Goal: Task Accomplishment & Management: Complete application form

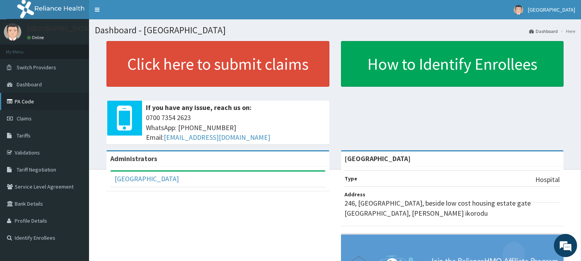
click at [26, 100] on link "PA Code" at bounding box center [44, 101] width 89 height 17
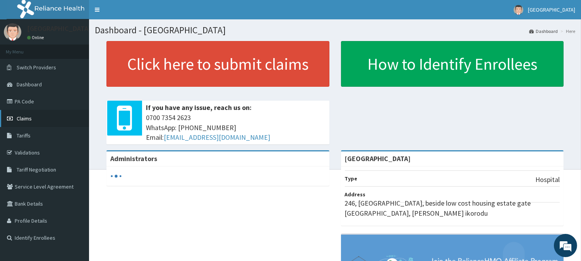
click at [21, 119] on span "Claims" at bounding box center [24, 118] width 15 height 7
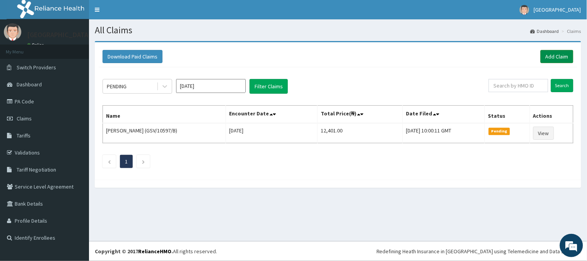
click at [555, 57] on link "Add Claim" at bounding box center [557, 56] width 33 height 13
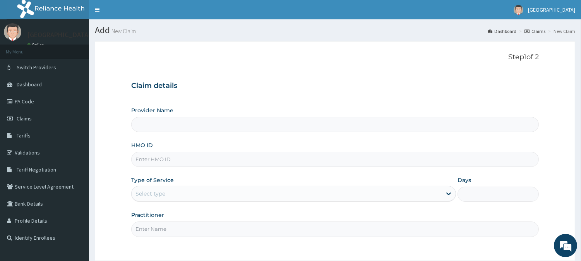
type input "[GEOGRAPHIC_DATA]"
click at [175, 128] on input "[GEOGRAPHIC_DATA]" at bounding box center [335, 124] width 408 height 15
click at [168, 154] on input "HMO ID" at bounding box center [335, 159] width 408 height 15
paste input "ELN/10008/A"
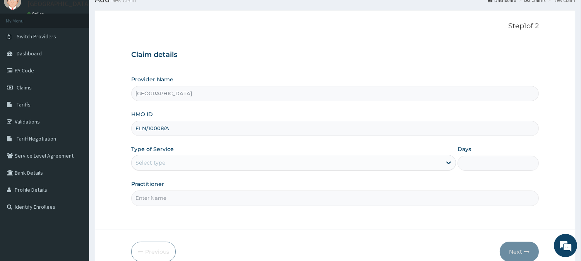
scroll to position [69, 0]
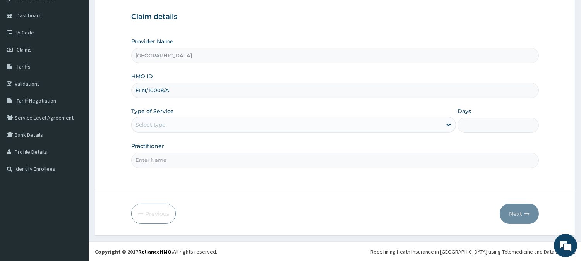
type input "ELN/10008/A"
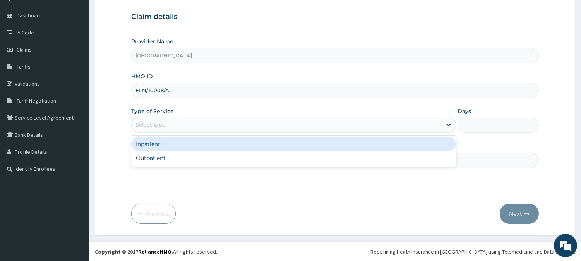
click at [287, 125] on div "Select type" at bounding box center [287, 125] width 310 height 12
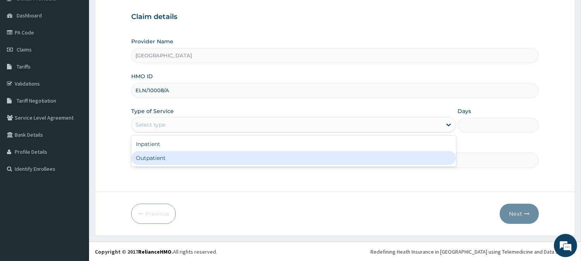
click at [212, 161] on div "Outpatient" at bounding box center [293, 158] width 325 height 14
type input "1"
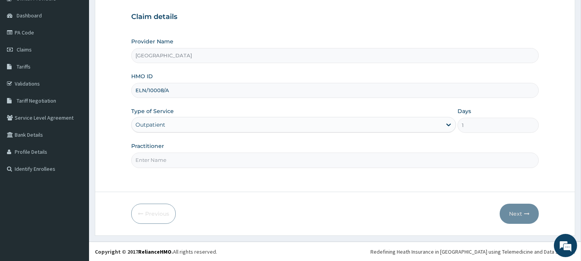
click at [163, 160] on input "Practitioner" at bounding box center [335, 160] width 408 height 15
type input "DR. EMMANUEL"
click at [517, 210] on button "Next" at bounding box center [519, 214] width 39 height 20
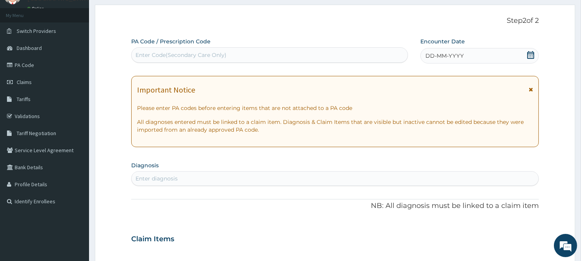
scroll to position [0, 0]
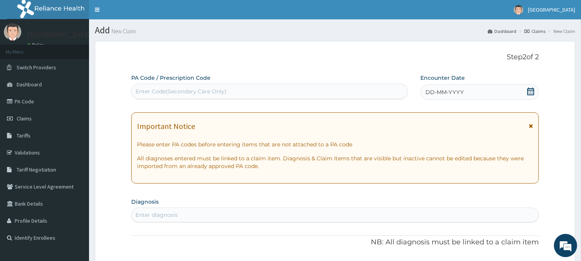
click at [198, 94] on div "Enter Code(Secondary Care Only)" at bounding box center [181, 92] width 91 height 8
paste input "PA/5465D5"
type input "PA/5465D5"
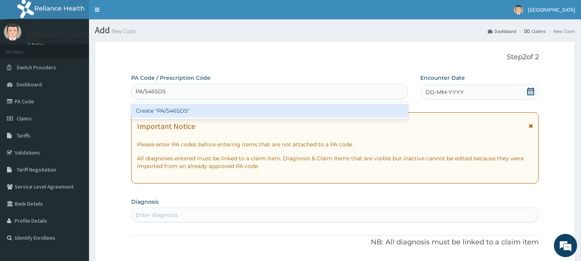
click at [190, 112] on div "Create "PA/5465D5"" at bounding box center [269, 111] width 277 height 14
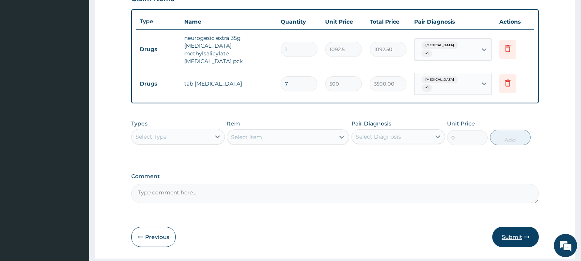
scroll to position [290, 0]
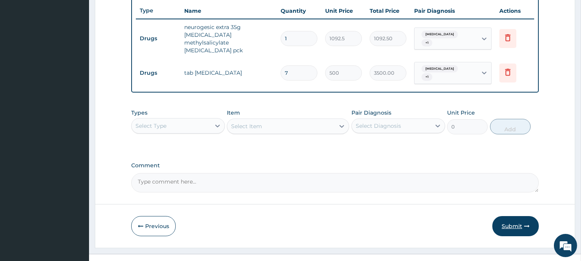
click at [512, 216] on button "Submit" at bounding box center [516, 226] width 46 height 20
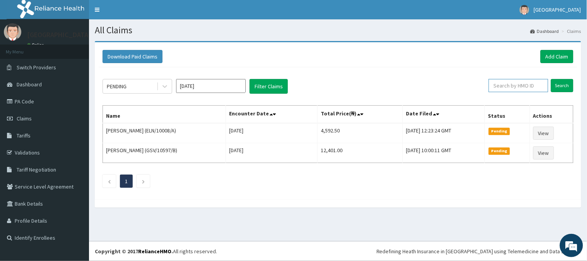
click at [516, 84] on input "text" at bounding box center [519, 85] width 60 height 13
paste input "ELN/10008/A"
type input "ELN/10008/A"
click at [562, 83] on input "Search" at bounding box center [562, 85] width 22 height 13
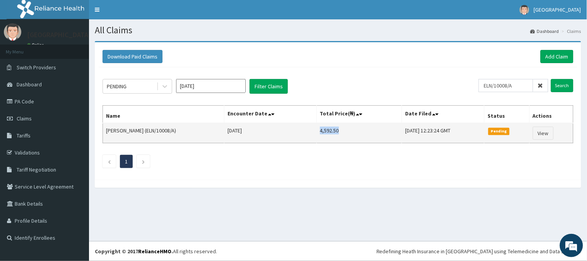
drag, startPoint x: 308, startPoint y: 130, endPoint x: 332, endPoint y: 130, distance: 24.4
click at [332, 130] on td "4,592.50" at bounding box center [360, 133] width 86 height 20
copy td "4,592.50"
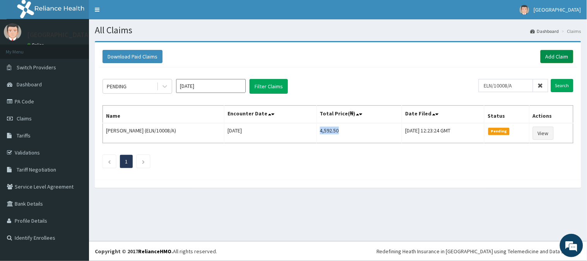
click at [554, 57] on link "Add Claim" at bounding box center [557, 56] width 33 height 13
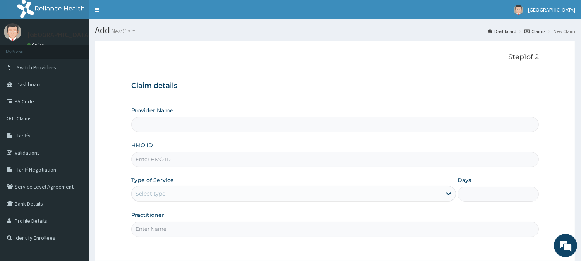
type input "[GEOGRAPHIC_DATA]"
click at [172, 159] on input "HMO ID" at bounding box center [335, 159] width 408 height 15
paste input "ELN/10008/B"
type input "ELN/10008/B"
drag, startPoint x: 201, startPoint y: 211, endPoint x: 205, endPoint y: 186, distance: 25.9
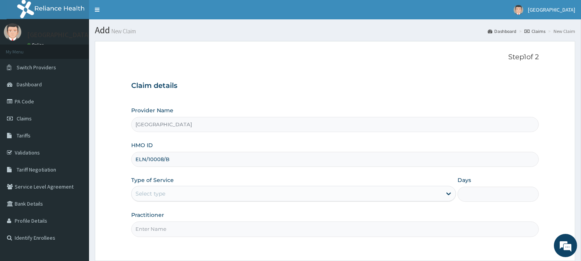
click at [201, 207] on div "Provider Name Adia Hospital HMO ID ELN/10008/B Type of Service Select type Days…" at bounding box center [335, 171] width 408 height 130
click at [204, 188] on div "Select type" at bounding box center [293, 193] width 325 height 15
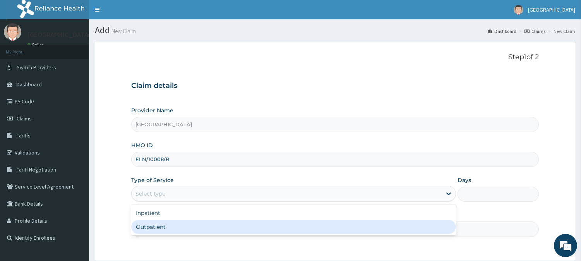
click at [168, 224] on div "Outpatient" at bounding box center [293, 227] width 325 height 14
type input "1"
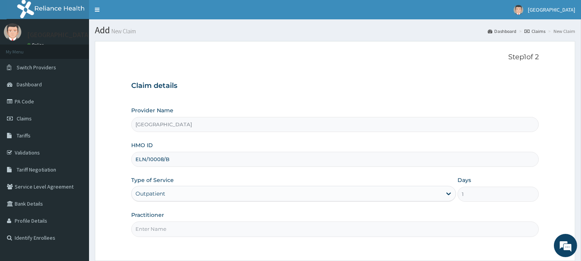
click at [177, 228] on input "Practitioner" at bounding box center [335, 229] width 408 height 15
type input "DR MOSES"
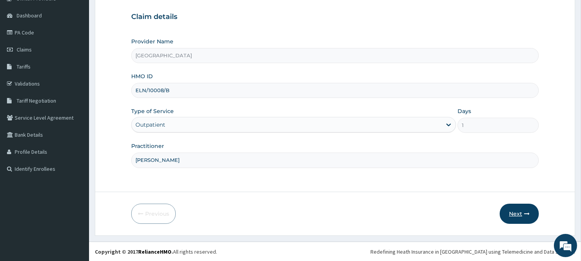
click at [514, 211] on button "Next" at bounding box center [519, 214] width 39 height 20
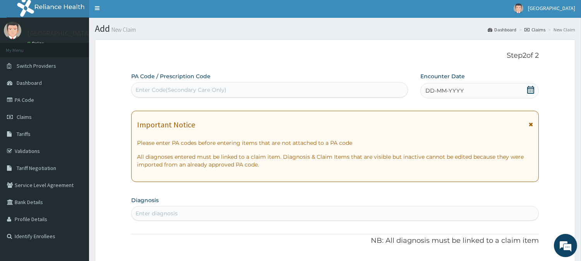
scroll to position [0, 0]
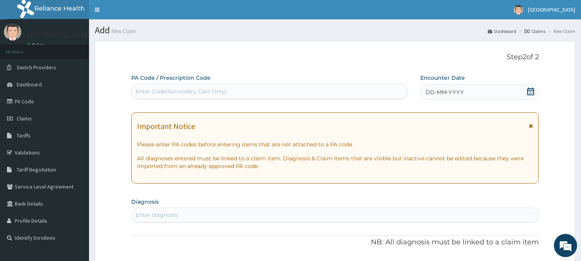
click at [231, 95] on div "Enter Code(Secondary Care Only)" at bounding box center [270, 91] width 276 height 12
paste input "PA/9ADA80"
type input "PA/9ADA80"
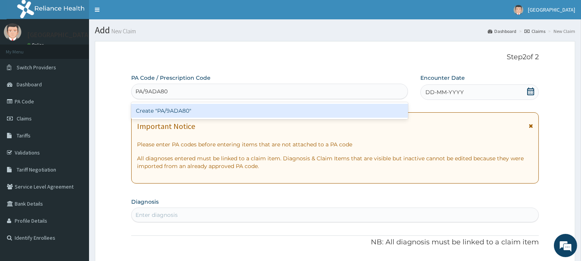
click at [191, 110] on div "Create "PA/9ADA80"" at bounding box center [269, 111] width 277 height 14
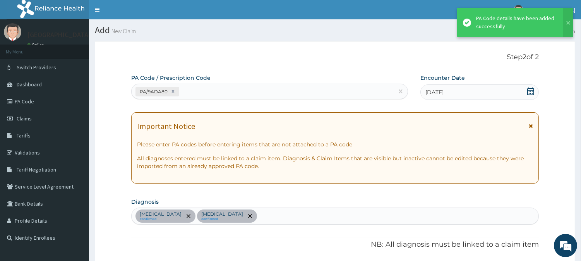
scroll to position [218, 0]
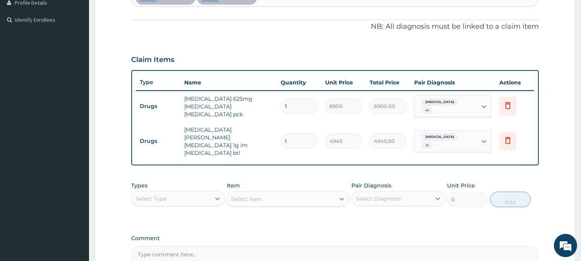
type input "0"
type input "0.00"
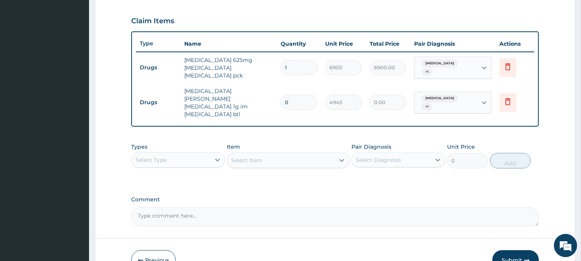
scroll to position [243, 0]
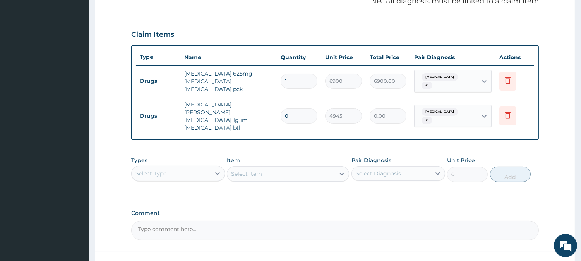
type input "0"
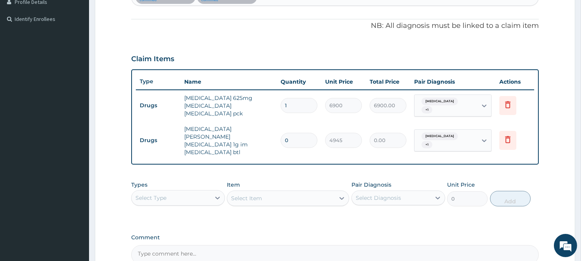
scroll to position [287, 0]
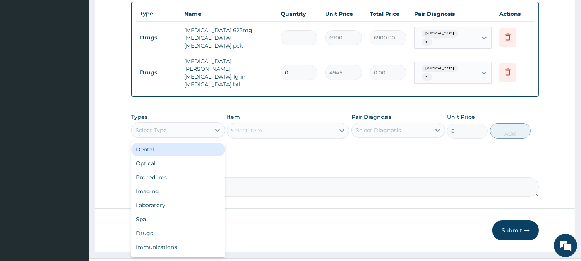
click at [161, 126] on div "Select Type" at bounding box center [151, 130] width 31 height 8
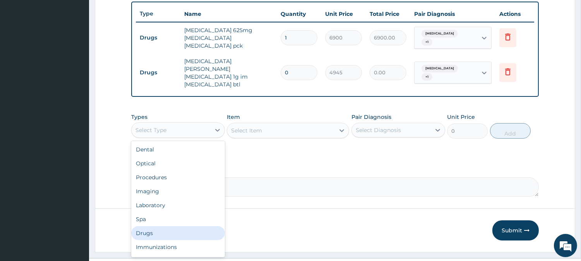
drag, startPoint x: 152, startPoint y: 218, endPoint x: 156, endPoint y: 204, distance: 14.8
click at [152, 226] on div "Drugs" at bounding box center [178, 233] width 94 height 14
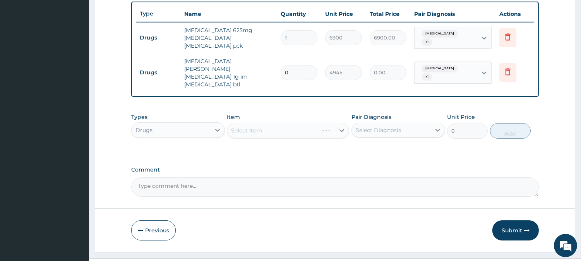
click at [260, 123] on div "Select Item" at bounding box center [288, 130] width 122 height 15
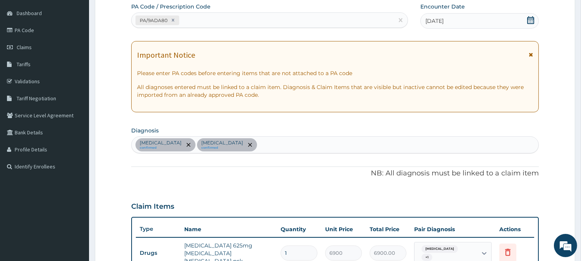
scroll to position [28, 0]
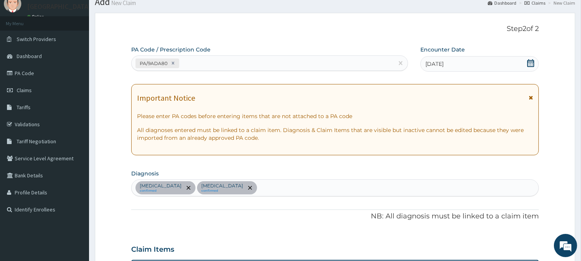
click at [268, 183] on div "Sepsis confirmed Upper respiratory infection confirmed" at bounding box center [335, 188] width 407 height 16
type input "B"
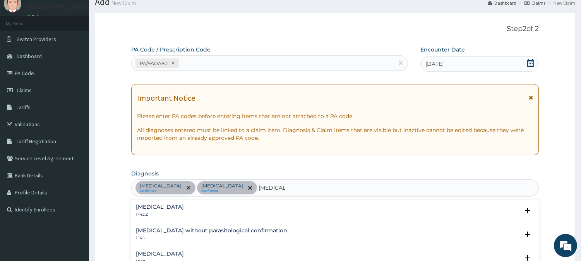
type input "MALARIA"
click at [164, 254] on h4 "Malaria, unspecified" at bounding box center [160, 254] width 48 height 6
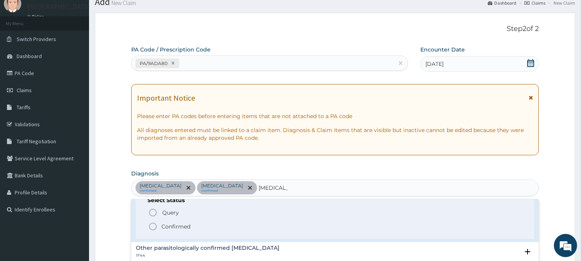
scroll to position [86, 0]
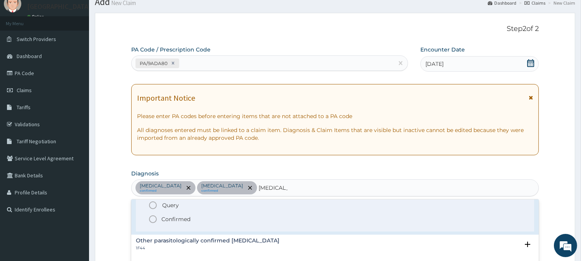
click at [153, 220] on icon "status option filled" at bounding box center [152, 219] width 9 height 9
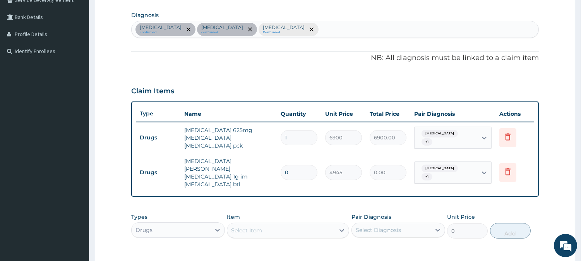
scroll to position [200, 0]
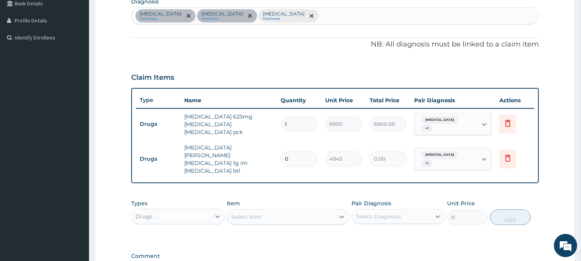
click at [304, 211] on div "Select Item" at bounding box center [281, 217] width 108 height 12
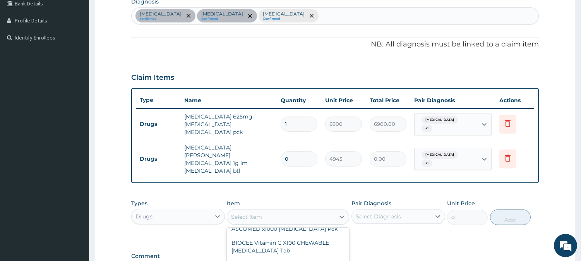
scroll to position [86, 0]
type input "COA"
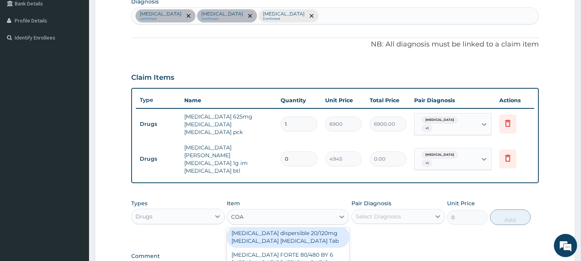
scroll to position [0, 0]
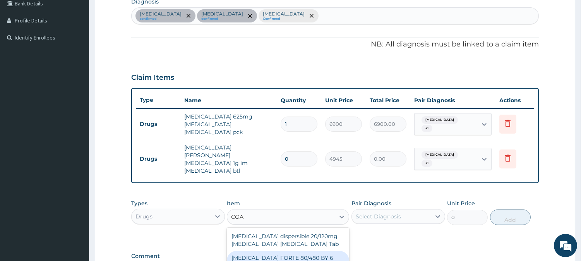
click at [291, 251] on div "COARTEM FORTE 80/480 BY 6 Artemether Lumefantrine Pck" at bounding box center [288, 265] width 122 height 29
type input "3220"
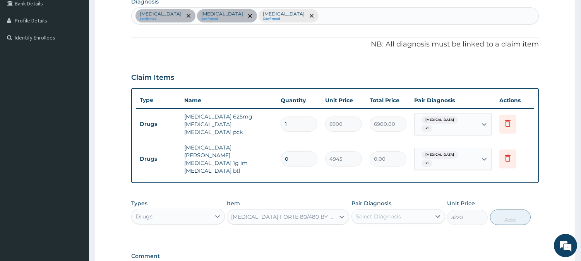
click at [402, 210] on div "Select Diagnosis" at bounding box center [391, 216] width 79 height 12
checkbox input "true"
click at [506, 210] on button "Add" at bounding box center [510, 217] width 41 height 15
type input "0"
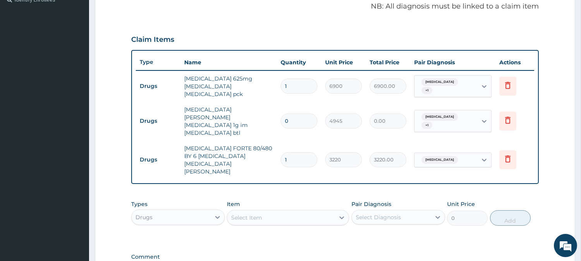
scroll to position [243, 0]
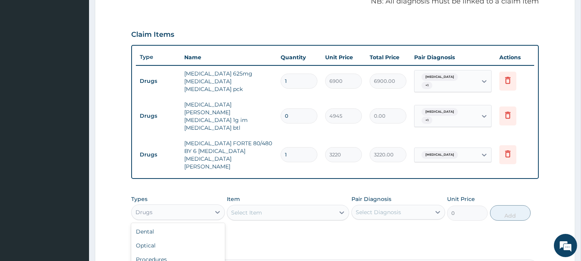
click at [171, 206] on div "Drugs" at bounding box center [171, 212] width 79 height 12
click at [327, 216] on div "PA Code / Prescription Code PA/9ADA80 Encounter Date 05-10-2025 Important Notic…" at bounding box center [335, 55] width 408 height 448
drag, startPoint x: 314, startPoint y: 179, endPoint x: 307, endPoint y: 180, distance: 7.4
click at [315, 206] on div "Select Item" at bounding box center [281, 212] width 108 height 12
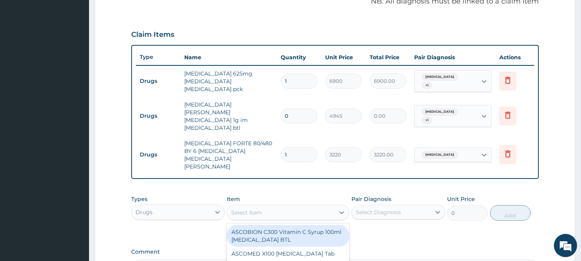
type input "P"
type input "DAGA"
click at [274, 225] on div "DAGA PARACETAMOL Acetaminophen Tab" at bounding box center [288, 236] width 122 height 22
type input "23"
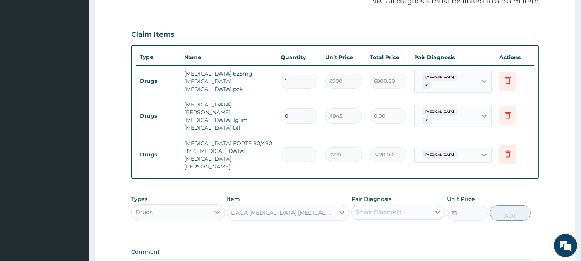
click at [413, 206] on div "Select Diagnosis" at bounding box center [391, 212] width 79 height 12
click at [357, 261] on input "checkbox" at bounding box center [358, 263] width 5 height 5
checkbox input "true"
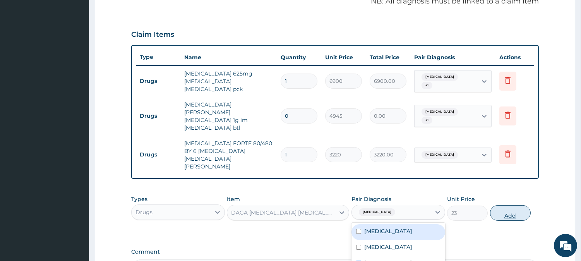
click at [512, 205] on button "Add" at bounding box center [510, 212] width 41 height 15
type input "0"
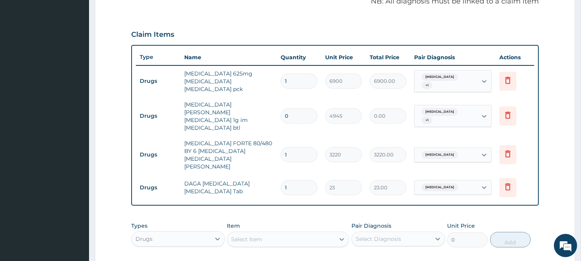
type input "18"
type input "414.00"
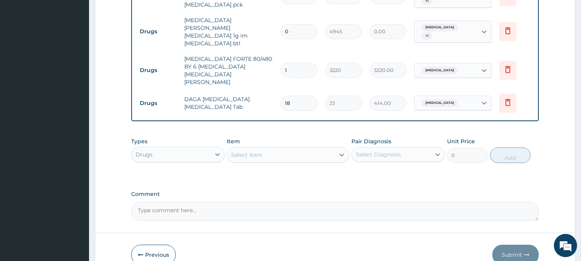
scroll to position [330, 0]
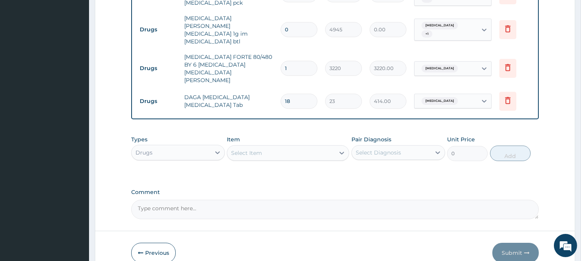
type input "18"
click at [259, 149] on div "Select Item" at bounding box center [246, 153] width 31 height 8
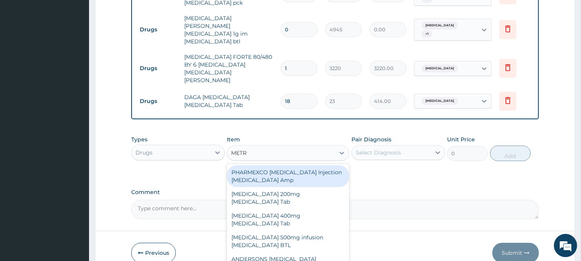
type input "METRO"
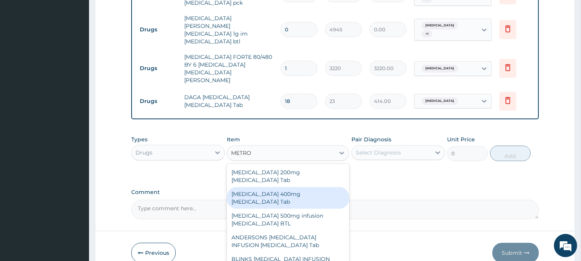
click at [291, 187] on div "Flagyl 400mg Metronidazole Tab" at bounding box center [288, 198] width 122 height 22
type input "23"
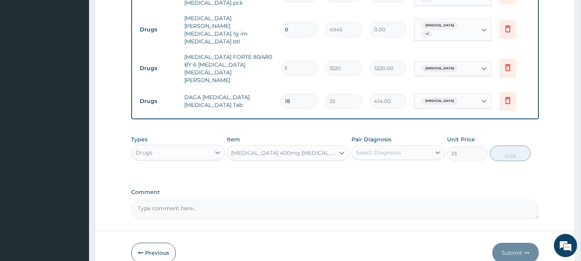
click at [402, 146] on div "Select Diagnosis" at bounding box center [391, 152] width 79 height 12
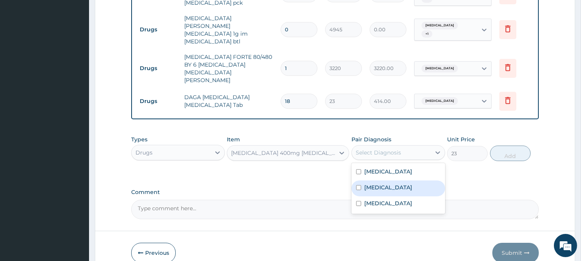
click at [356, 185] on input "checkbox" at bounding box center [358, 187] width 5 height 5
checkbox input "true"
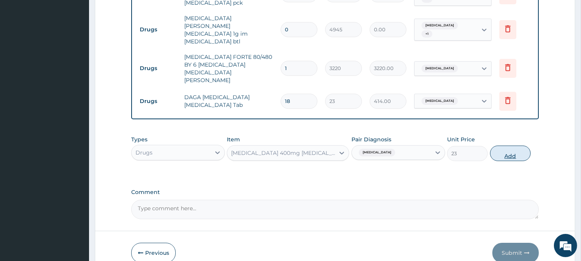
click at [506, 146] on button "Add" at bounding box center [510, 153] width 41 height 15
type input "0"
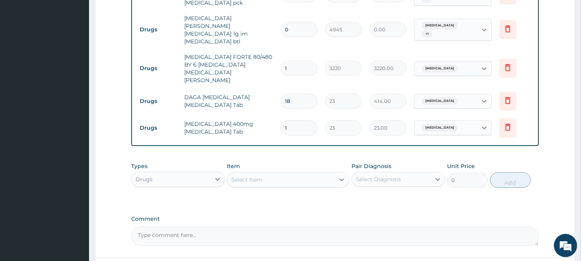
click at [291, 120] on input "1" at bounding box center [299, 127] width 37 height 15
type input "0.00"
type input "2"
type input "46.00"
type input "21"
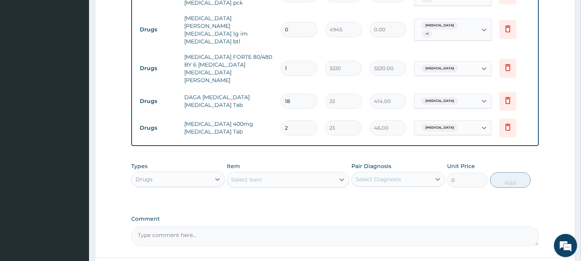
type input "483.00"
type input "21"
click at [264, 173] on div "Select Item" at bounding box center [281, 179] width 108 height 12
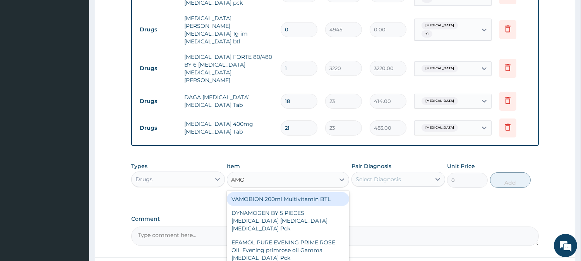
type input "AMOX"
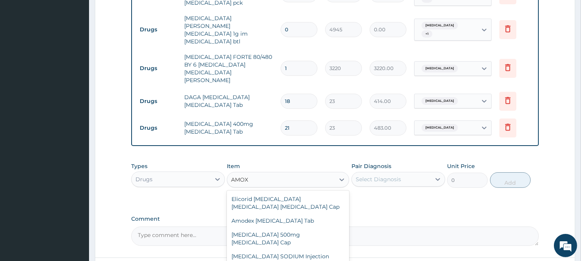
scroll to position [43, 0]
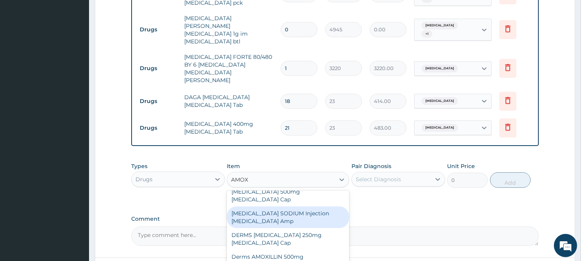
click at [274, 206] on div "AMOXICILLIN SODIUM Injection Amoxicillin Amp" at bounding box center [288, 217] width 122 height 22
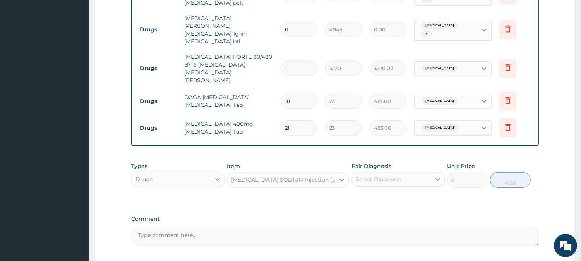
type input "575"
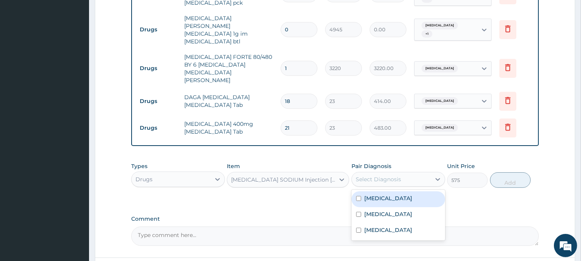
click at [368, 175] on div "Select Diagnosis" at bounding box center [378, 179] width 45 height 8
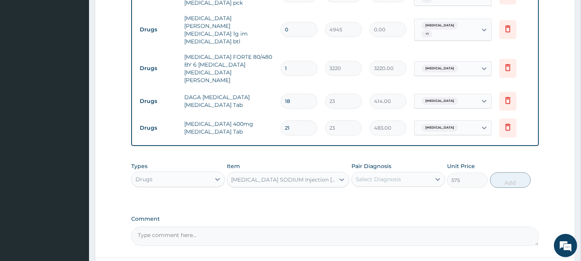
type input "1"
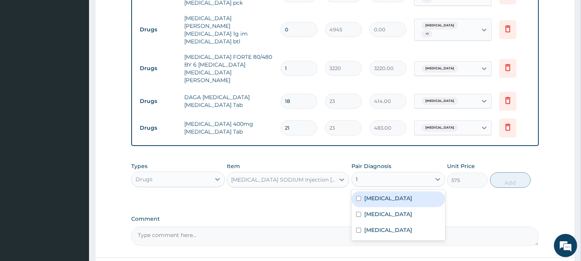
click at [361, 191] on div "[MEDICAL_DATA]" at bounding box center [399, 199] width 94 height 16
checkbox input "true"
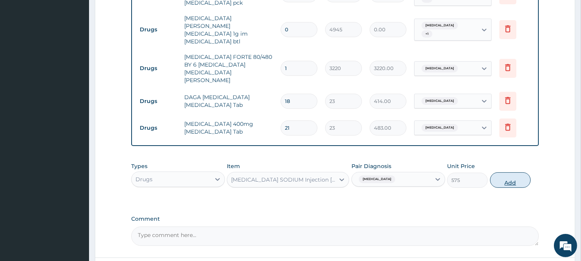
click at [504, 172] on button "Add" at bounding box center [510, 179] width 41 height 15
type input "0"
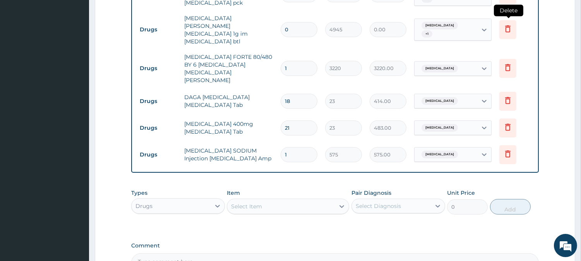
click at [509, 26] on icon at bounding box center [507, 29] width 5 height 7
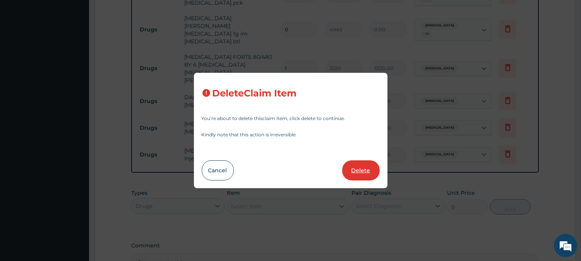
click at [357, 168] on button "Delete" at bounding box center [361, 170] width 38 height 20
type input "1"
type input "3220"
type input "3220.00"
type input "18"
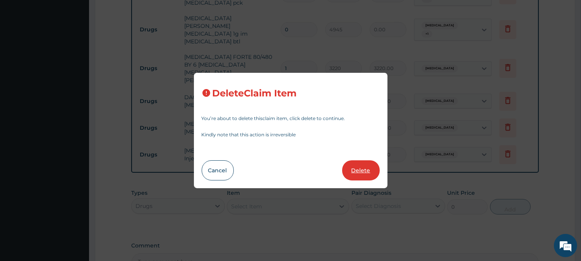
type input "23"
type input "414.00"
type input "21"
type input "483.00"
type input "1"
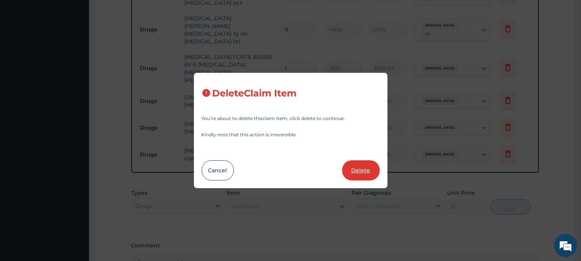
type input "575"
type input "575.00"
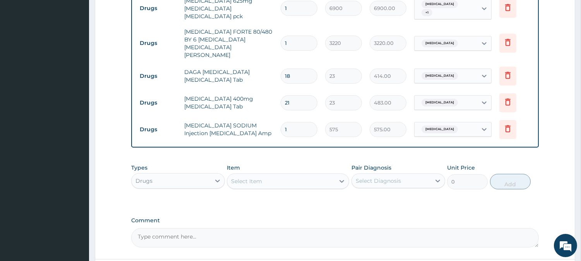
scroll to position [367, 0]
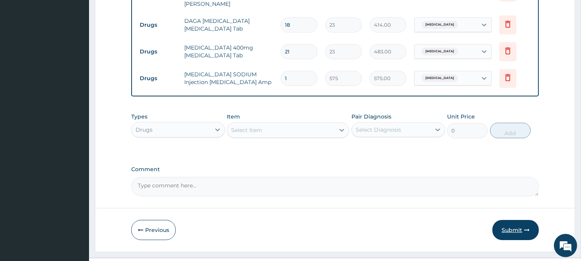
click at [514, 220] on button "Submit" at bounding box center [516, 230] width 46 height 20
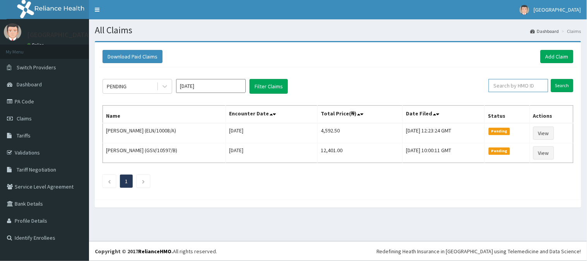
click at [520, 86] on input "text" at bounding box center [519, 85] width 60 height 13
paste input "ELN/10008/B"
type input "ELN/10008/B"
click at [567, 87] on input "Search" at bounding box center [562, 85] width 22 height 13
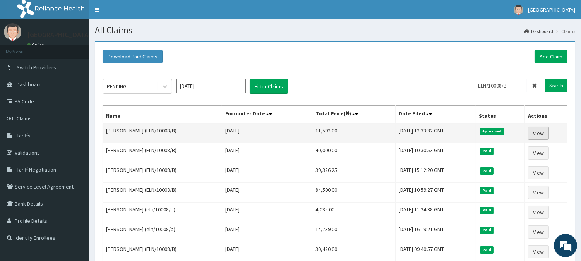
click at [541, 135] on link "View" at bounding box center [538, 133] width 21 height 13
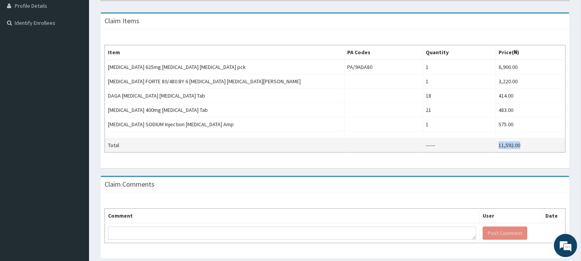
drag, startPoint x: 499, startPoint y: 144, endPoint x: 524, endPoint y: 146, distance: 25.6
click at [524, 146] on td "11,592.00" at bounding box center [531, 145] width 70 height 14
copy td "11,592.00"
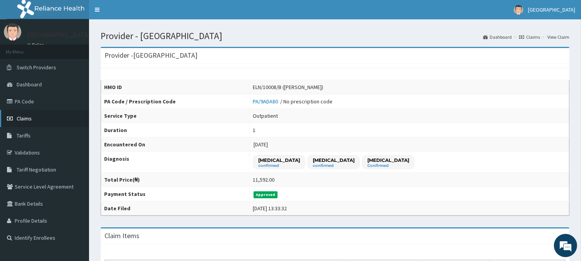
click at [27, 119] on span "Claims" at bounding box center [24, 118] width 15 height 7
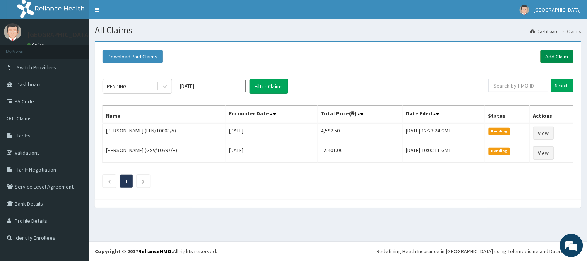
click at [549, 57] on link "Add Claim" at bounding box center [557, 56] width 33 height 13
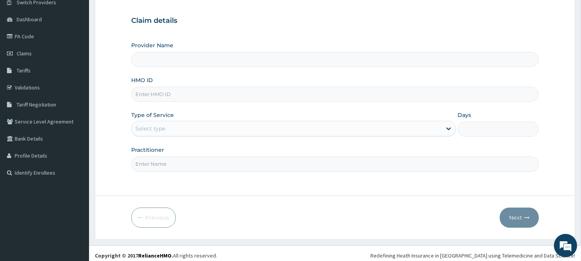
scroll to position [69, 0]
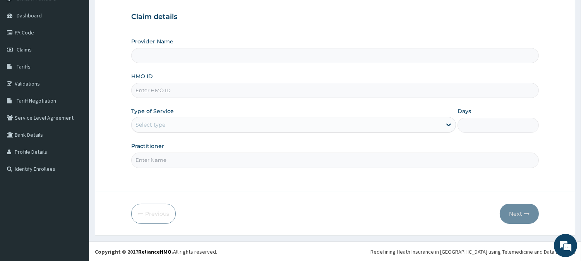
click at [190, 91] on input "HMO ID" at bounding box center [335, 90] width 408 height 15
type input "[GEOGRAPHIC_DATA]"
paste input "KGP/10371/A"
type input "KGP/10371/A"
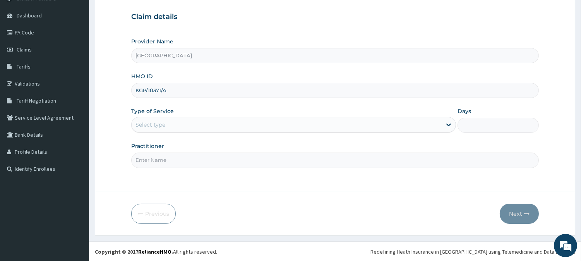
click at [221, 125] on div "Select type" at bounding box center [287, 125] width 310 height 12
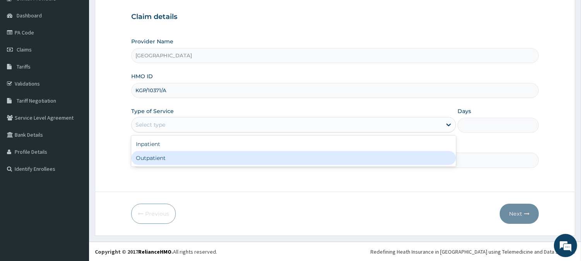
click at [188, 161] on div "Outpatient" at bounding box center [293, 158] width 325 height 14
type input "1"
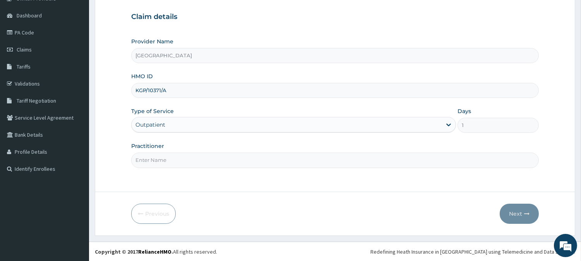
click at [167, 158] on input "Practitioner" at bounding box center [335, 160] width 408 height 15
type input "DR MOSES"
click at [516, 210] on button "Next" at bounding box center [519, 214] width 39 height 20
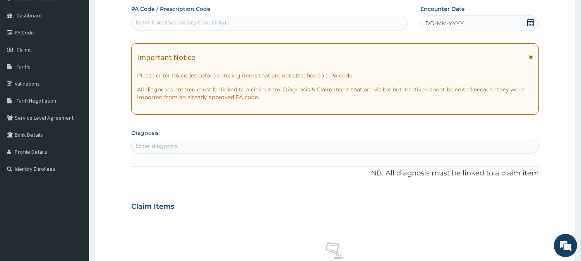
click at [268, 175] on p "NB: All diagnosis must be linked to a claim item" at bounding box center [335, 173] width 408 height 10
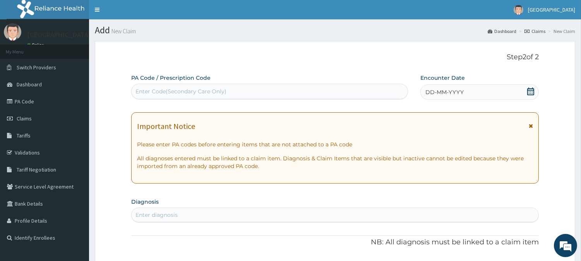
click at [231, 91] on div "Enter Code(Secondary Care Only)" at bounding box center [270, 91] width 276 height 12
click at [28, 103] on link "PA Code" at bounding box center [44, 101] width 89 height 17
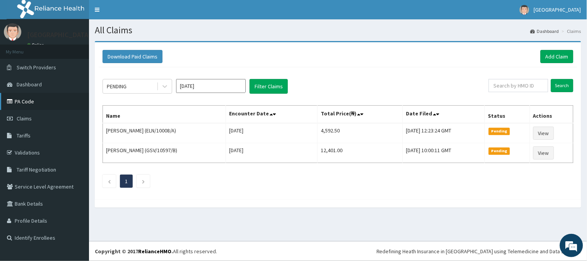
click at [21, 101] on link "PA Code" at bounding box center [44, 101] width 89 height 17
click at [558, 57] on link "Add Claim" at bounding box center [557, 56] width 33 height 13
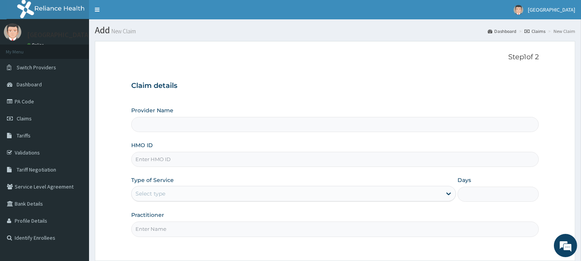
type input "[GEOGRAPHIC_DATA]"
click at [164, 160] on input "HMO ID" at bounding box center [335, 159] width 408 height 15
paste input "KGP/10371/A"
type input "KGP/10371/A"
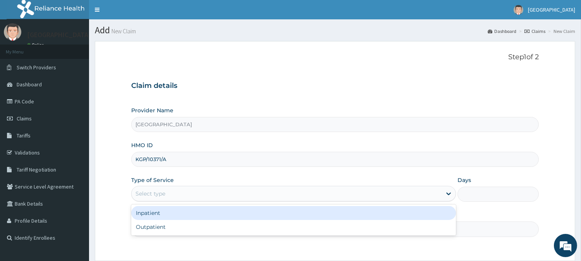
click at [172, 191] on div "Select type" at bounding box center [287, 193] width 310 height 12
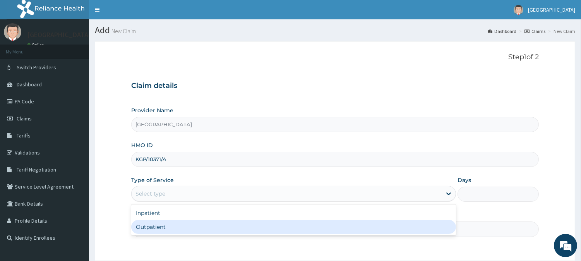
click at [164, 227] on div "Outpatient" at bounding box center [293, 227] width 325 height 14
type input "1"
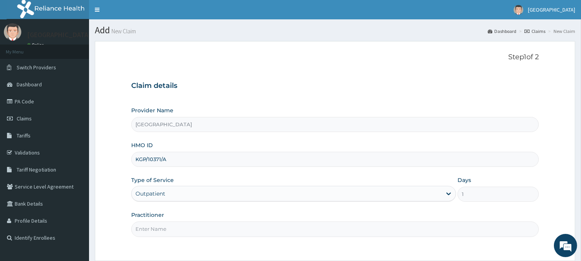
click at [165, 229] on input "Practitioner" at bounding box center [335, 229] width 408 height 15
type input "dr [PERSON_NAME]"
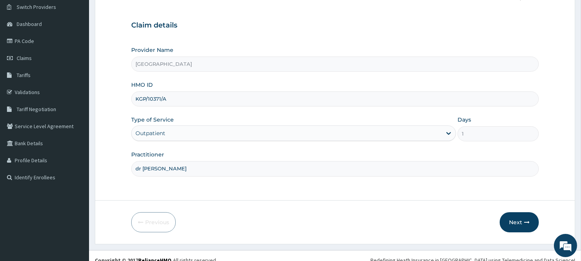
scroll to position [69, 0]
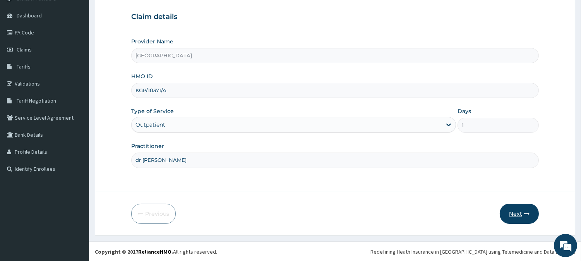
click at [524, 211] on button "Next" at bounding box center [519, 214] width 39 height 20
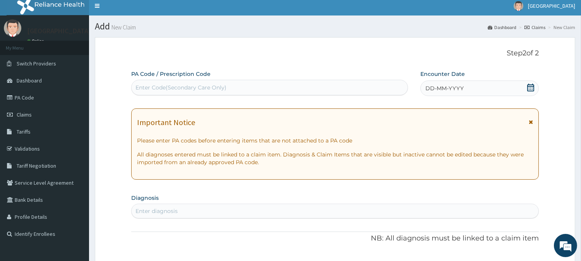
scroll to position [0, 0]
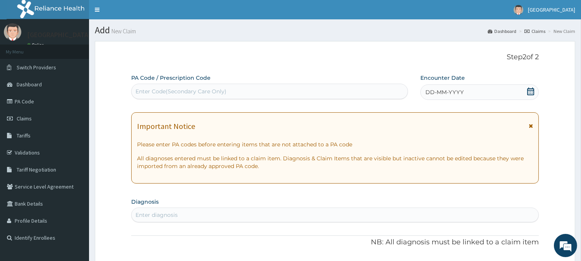
click at [198, 87] on div "Enter Code(Secondary Care Only)" at bounding box center [270, 91] width 276 height 12
paste input "PA/ADBC97"
type input "PA/ADBC97"
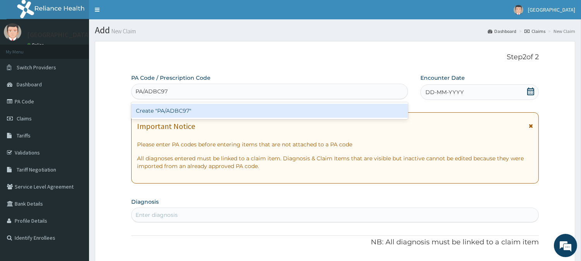
click at [215, 113] on div "Create "PA/ADBC97"" at bounding box center [269, 111] width 277 height 14
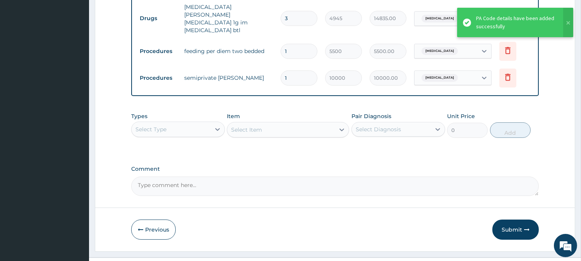
scroll to position [314, 0]
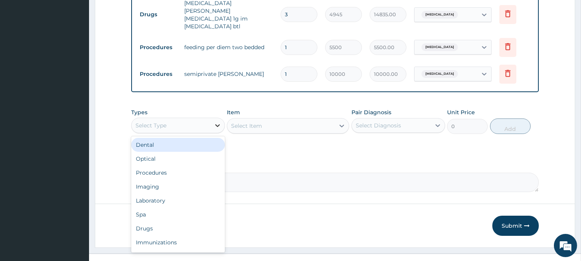
click at [216, 119] on div at bounding box center [218, 126] width 14 height 14
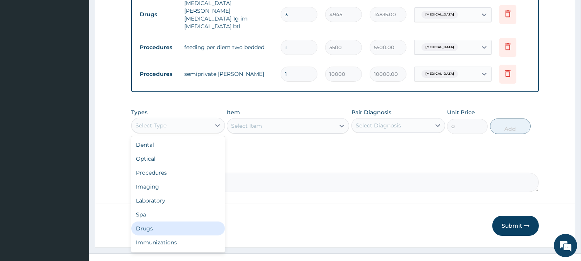
click at [171, 222] on div "Drugs" at bounding box center [178, 229] width 94 height 14
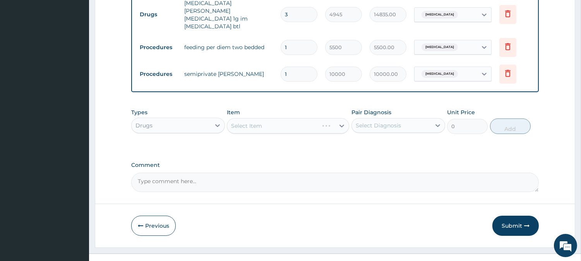
click at [300, 118] on div "Select Item" at bounding box center [288, 125] width 122 height 15
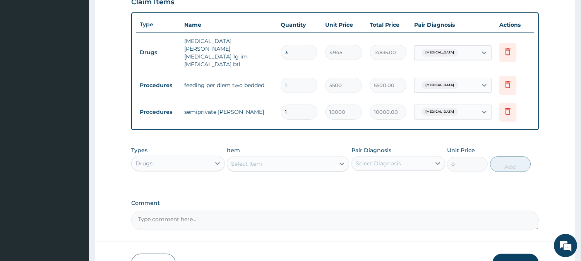
scroll to position [270, 0]
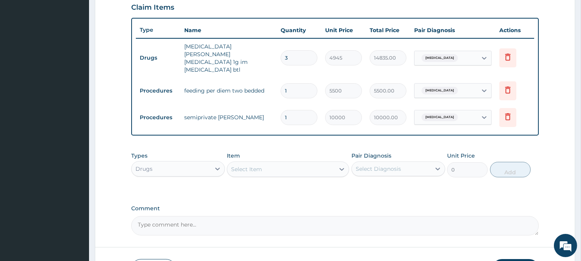
click at [296, 110] on input "1" at bounding box center [299, 117] width 37 height 15
type input "0.00"
type input "2"
type input "20000.00"
type input "2"
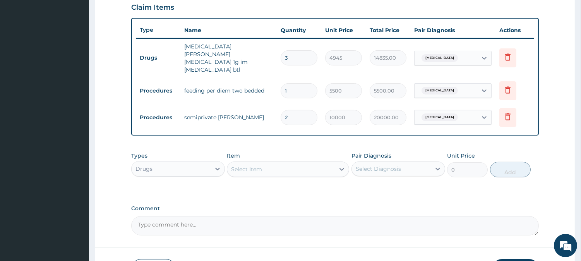
click at [302, 83] on input "1" at bounding box center [299, 90] width 37 height 15
type input "0.00"
type input "1"
type input "5500.00"
click at [290, 110] on input "2" at bounding box center [299, 117] width 37 height 15
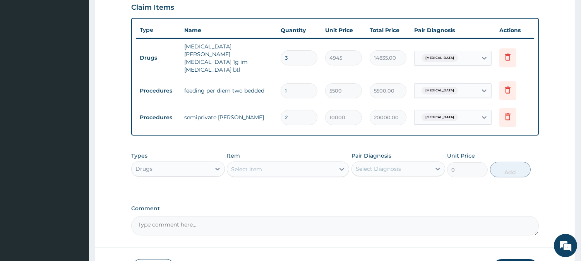
type input "21"
type input "210000.00"
type input "2"
type input "20000.00"
type input "0.00"
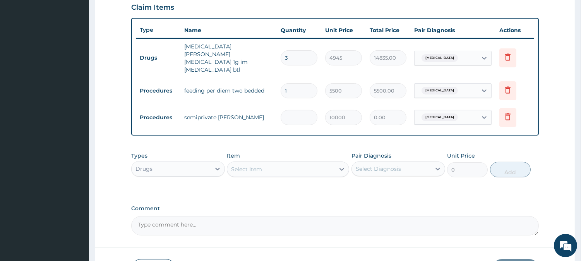
type input "1"
type input "10000.00"
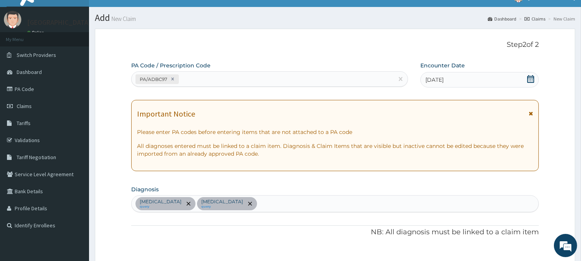
scroll to position [0, 0]
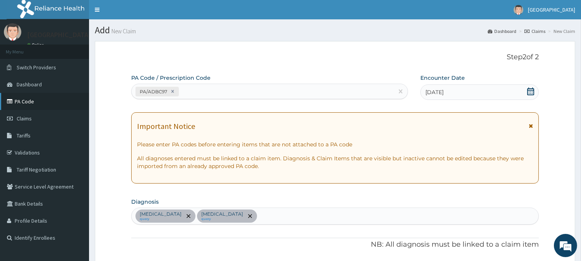
type input "1"
click at [11, 103] on icon at bounding box center [11, 101] width 8 height 5
